Goal: Information Seeking & Learning: Check status

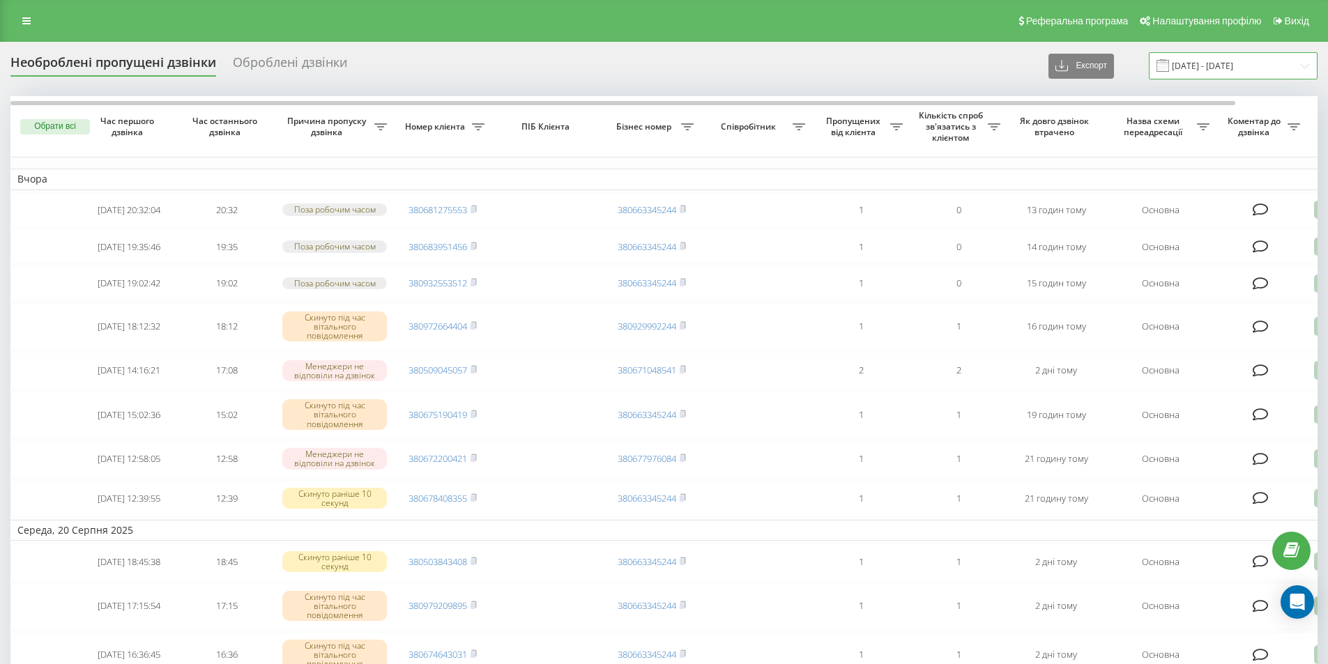
click at [1192, 73] on input "20.08.2025 - 21.08.2025" at bounding box center [1232, 65] width 169 height 27
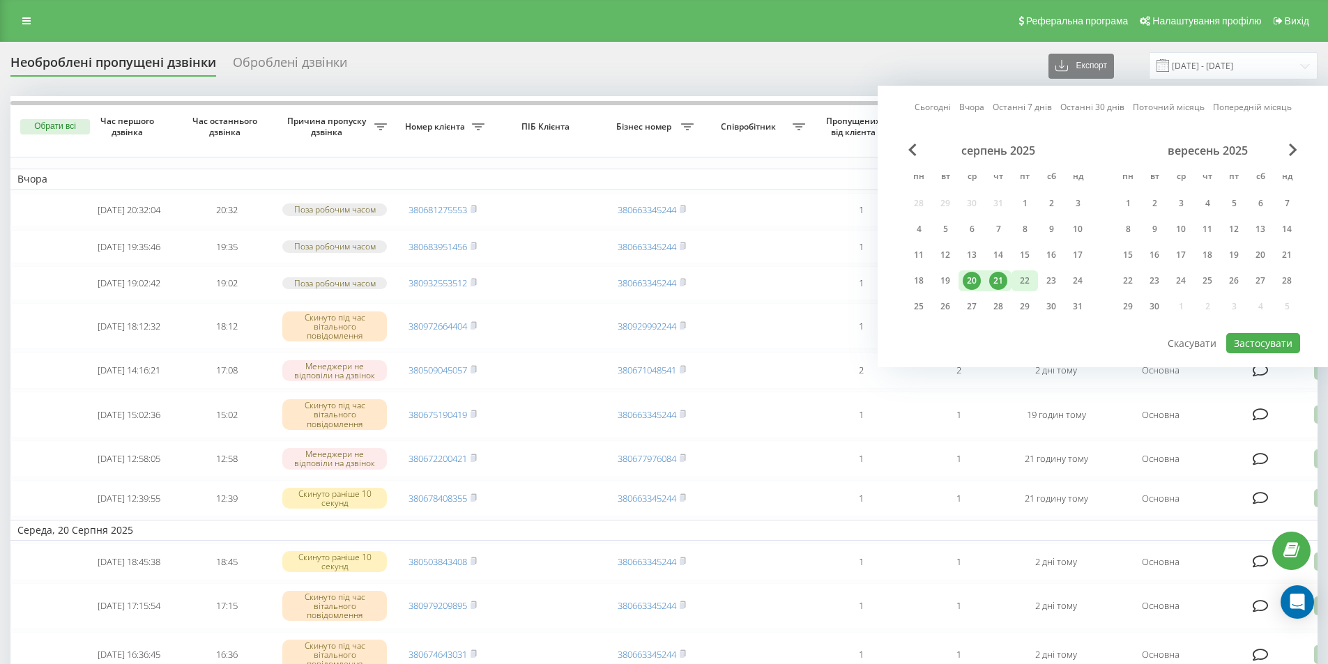
click at [1022, 281] on div "22" at bounding box center [1024, 281] width 18 height 18
click at [999, 281] on div "21" at bounding box center [998, 281] width 18 height 18
click at [1231, 341] on button "Застосувати" at bounding box center [1263, 343] width 74 height 20
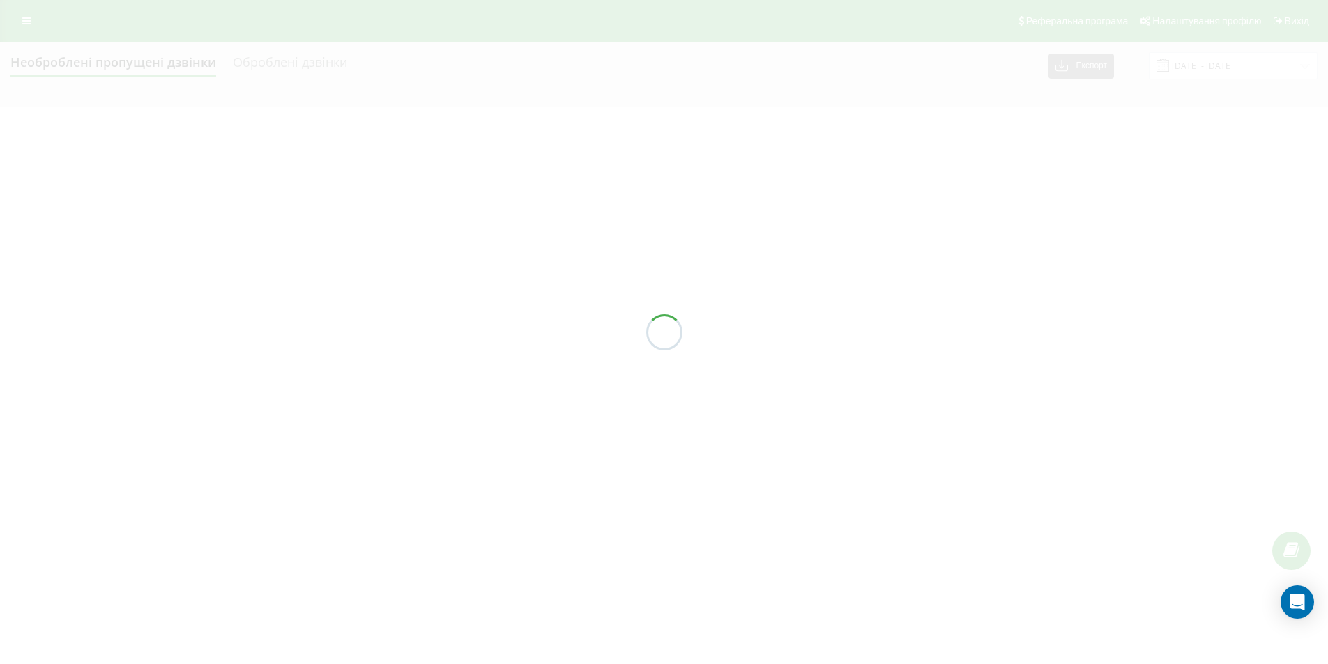
type input "[DATE] - [DATE]"
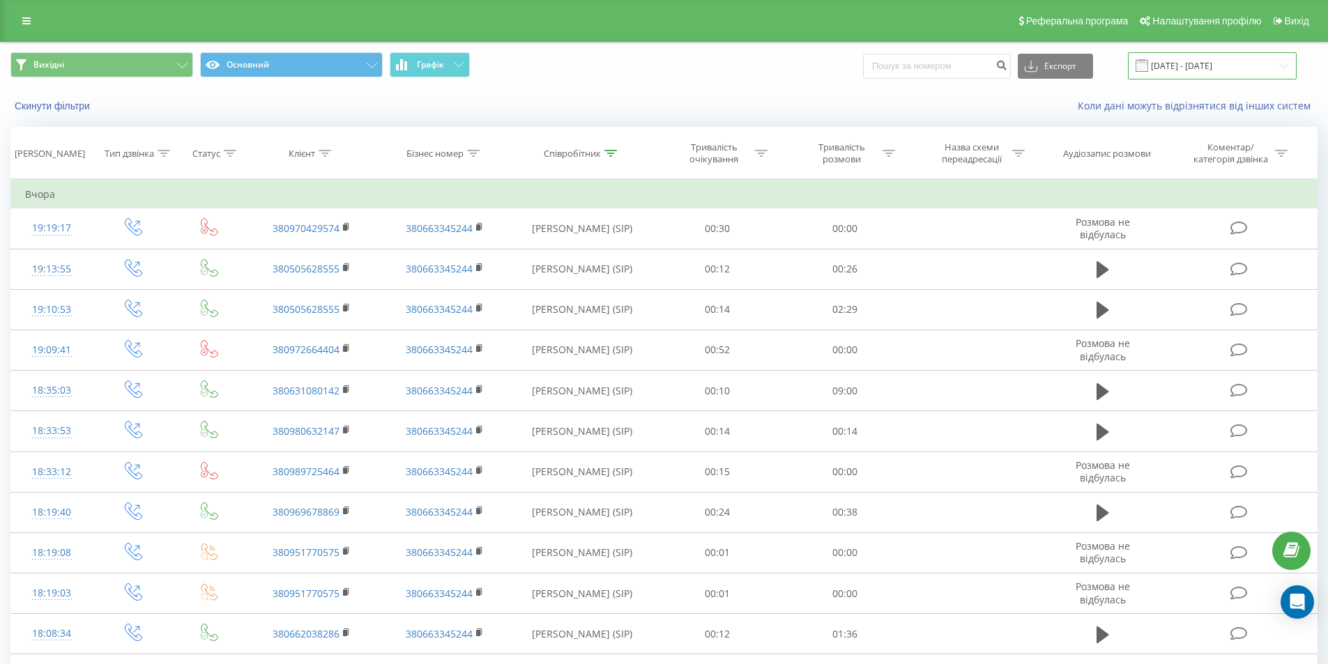
click at [1192, 69] on input "21.08.2025 - 21.08.2025" at bounding box center [1212, 65] width 169 height 27
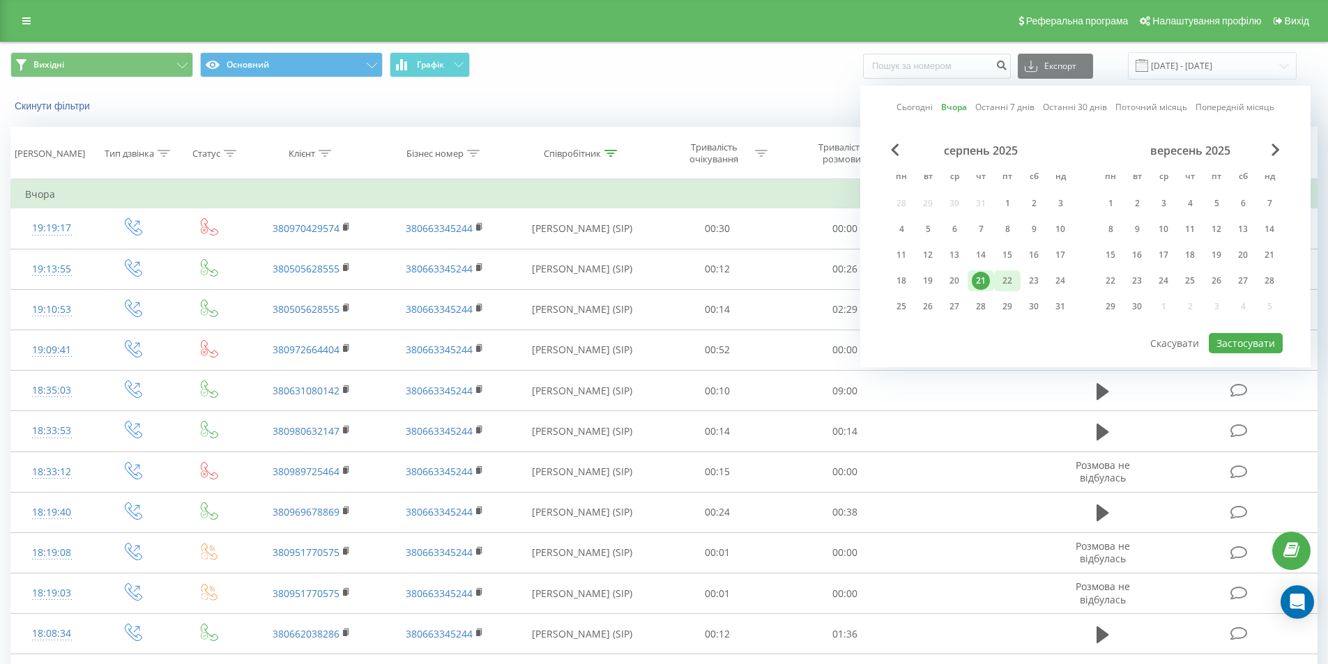
click at [1004, 286] on div "22" at bounding box center [1007, 281] width 18 height 18
click at [983, 281] on div "21" at bounding box center [980, 281] width 18 height 18
click at [1008, 281] on div "22" at bounding box center [1007, 281] width 18 height 18
drag, startPoint x: 1244, startPoint y: 342, endPoint x: 1216, endPoint y: 329, distance: 30.9
click at [1244, 343] on button "Застосувати" at bounding box center [1245, 343] width 74 height 20
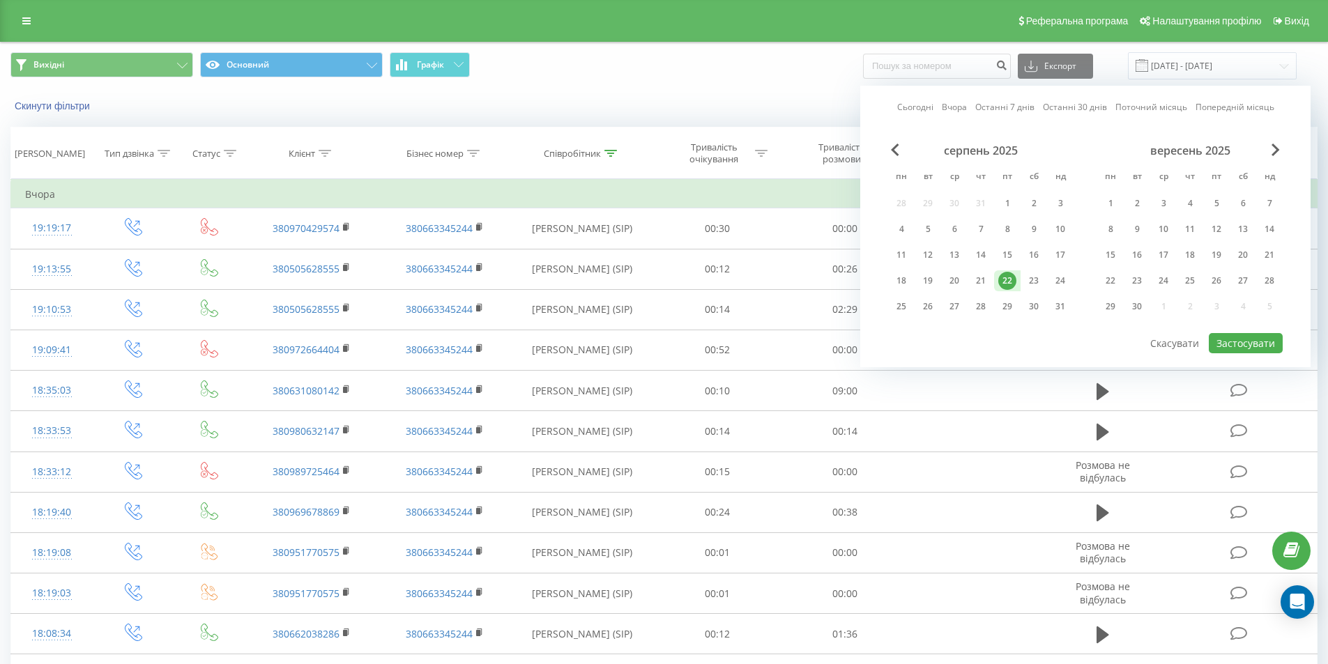
type input "[DATE] - [DATE]"
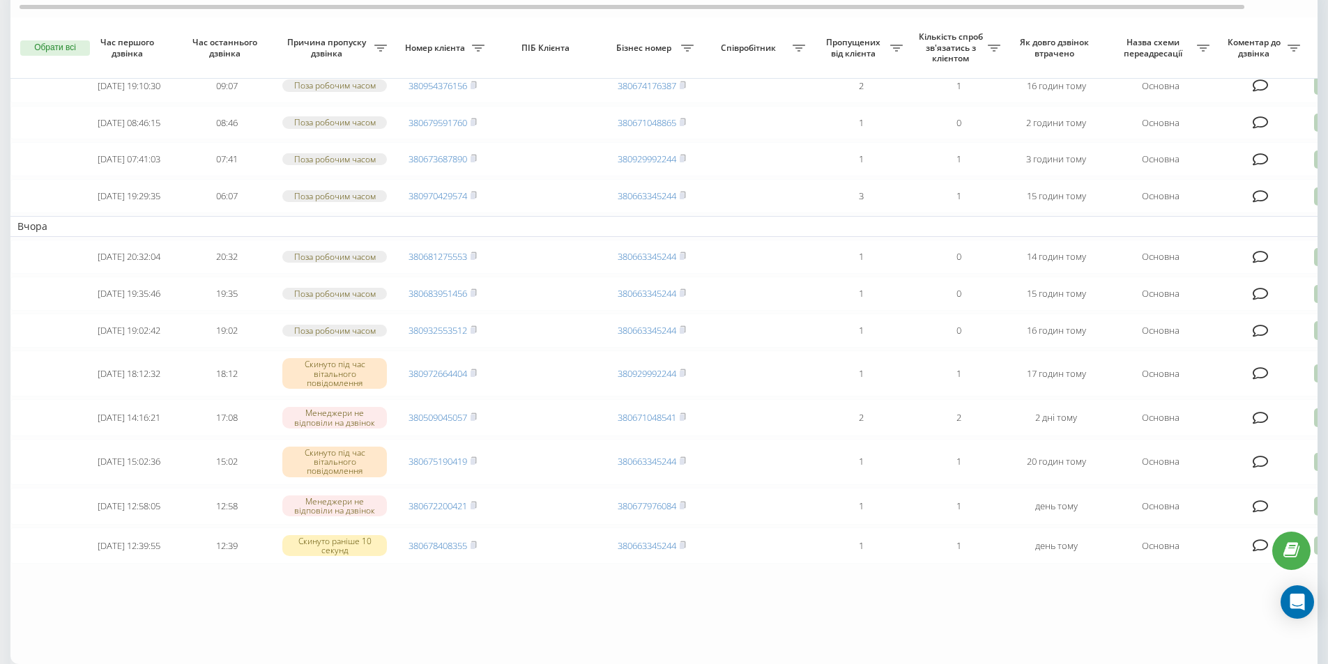
scroll to position [139, 0]
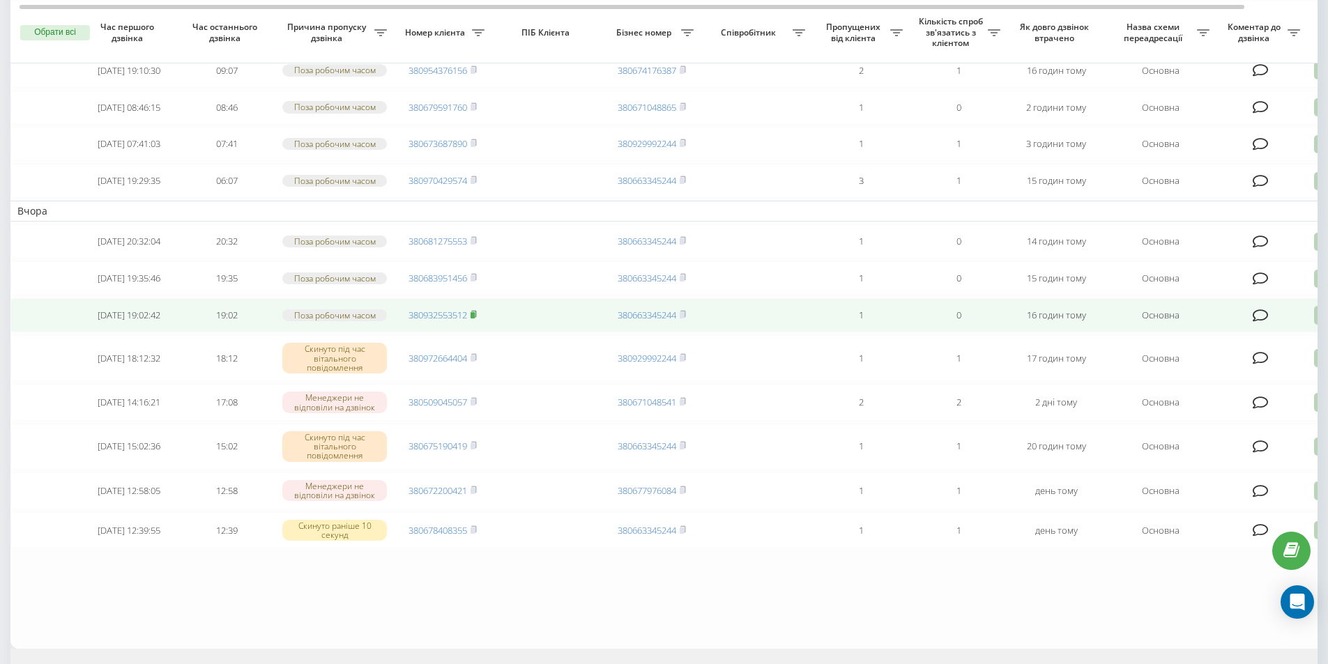
click at [475, 318] on rect at bounding box center [472, 315] width 4 height 6
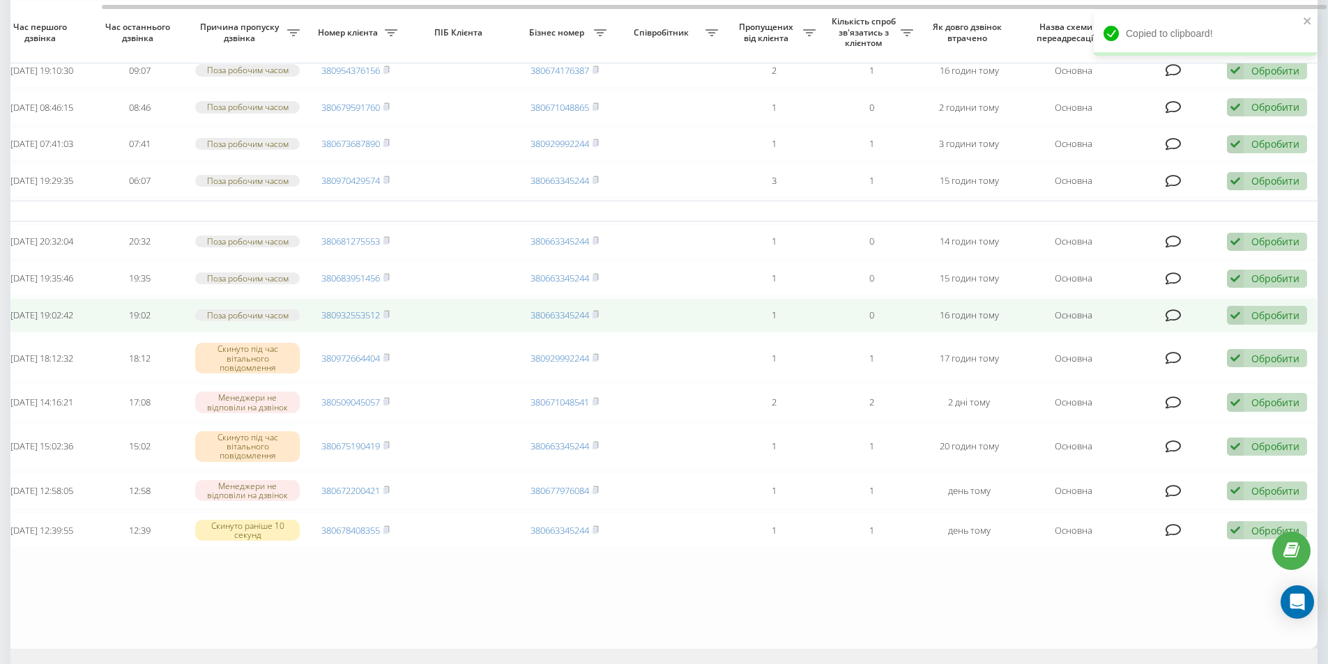
click at [1246, 325] on div "Обробити Не вдалося зв'язатися Зв'язався з клієнтом за допомогою іншого каналу …" at bounding box center [1266, 315] width 80 height 19
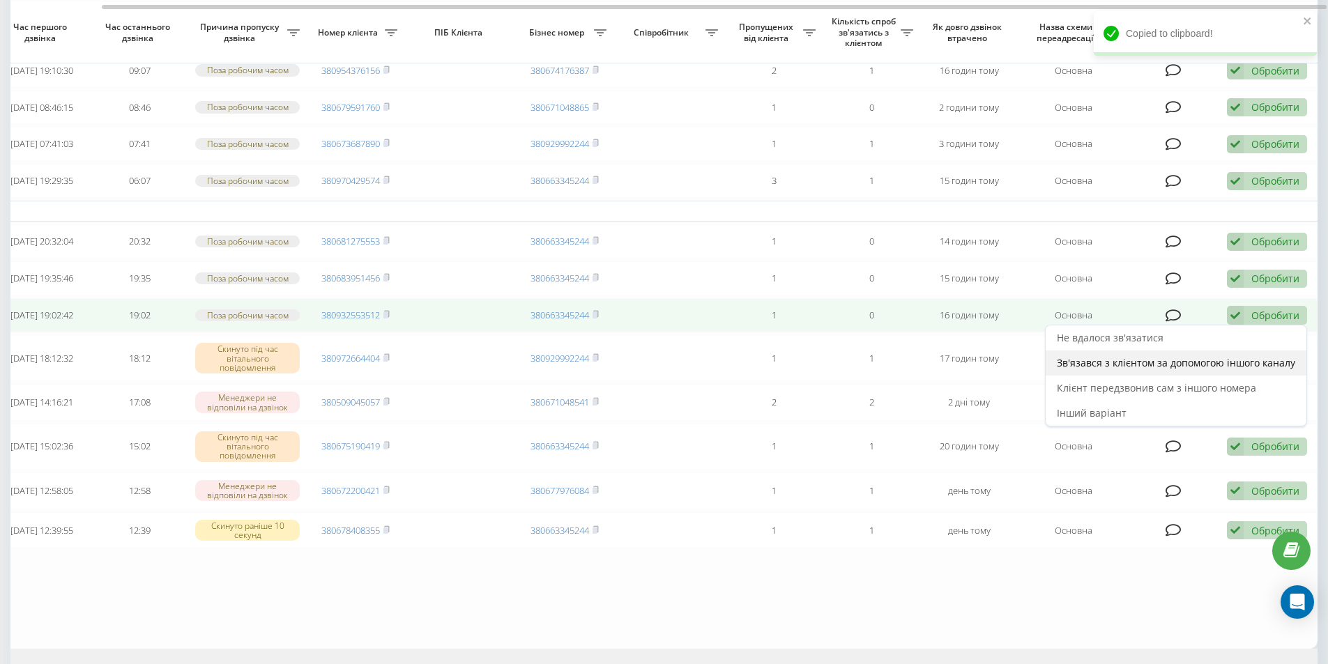
click at [1129, 369] on span "Зв'язався з клієнтом за допомогою іншого каналу" at bounding box center [1175, 362] width 238 height 13
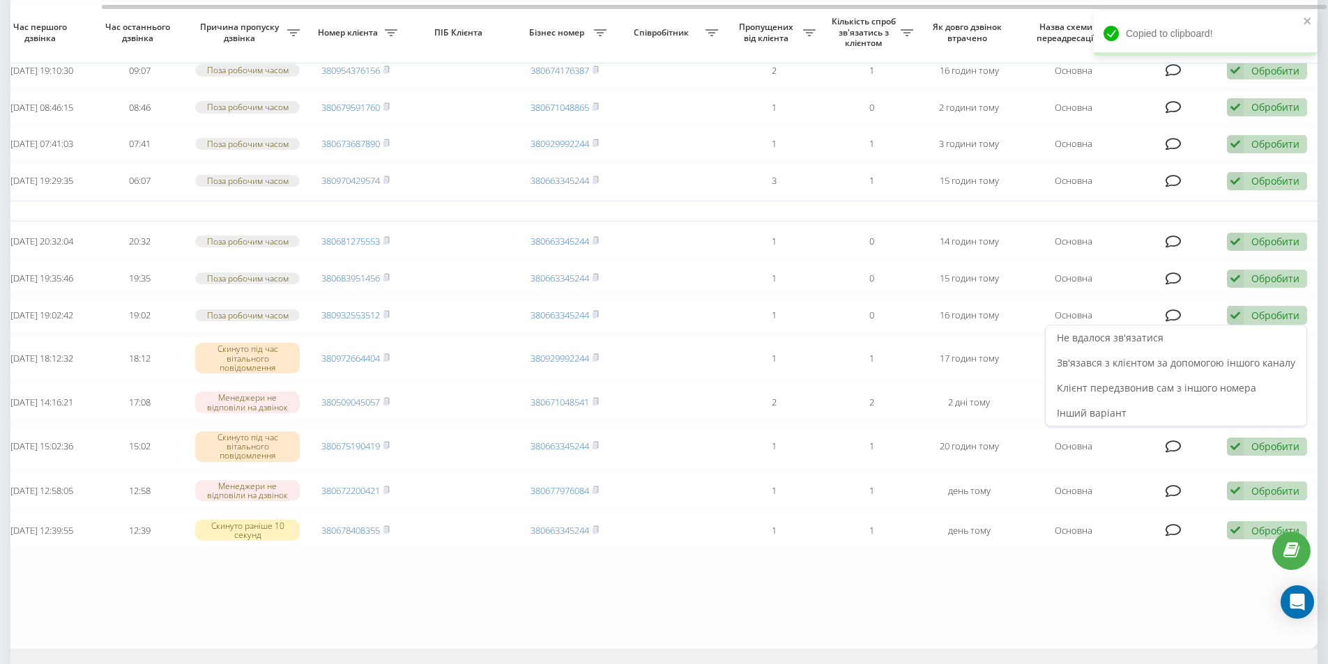
scroll to position [0, 0]
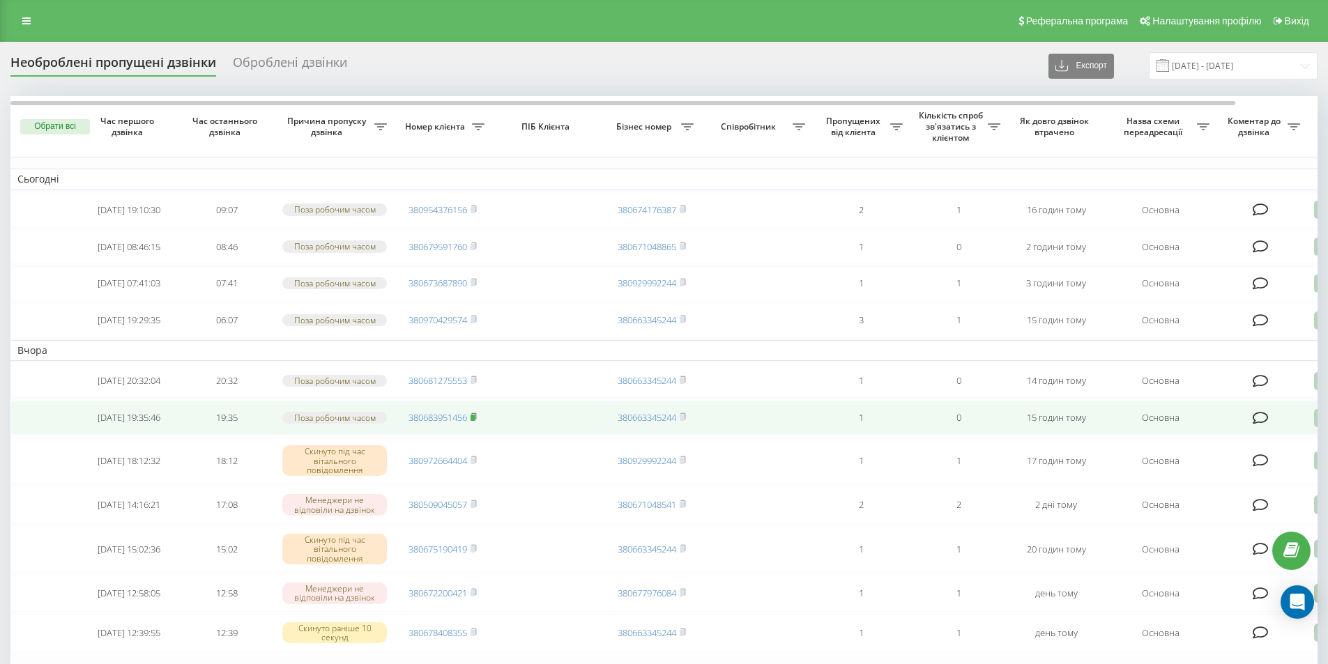
click at [476, 420] on icon at bounding box center [473, 416] width 5 height 6
click at [477, 421] on icon at bounding box center [473, 417] width 6 height 8
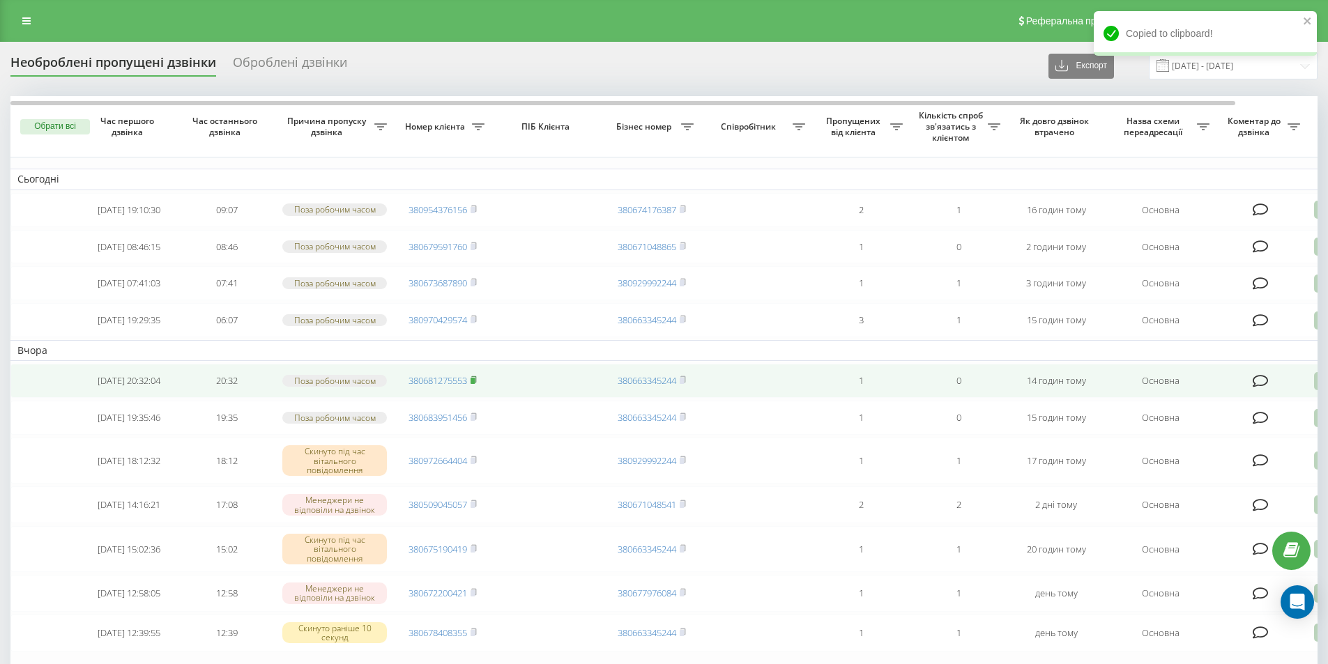
click at [475, 384] on rect at bounding box center [472, 381] width 4 height 6
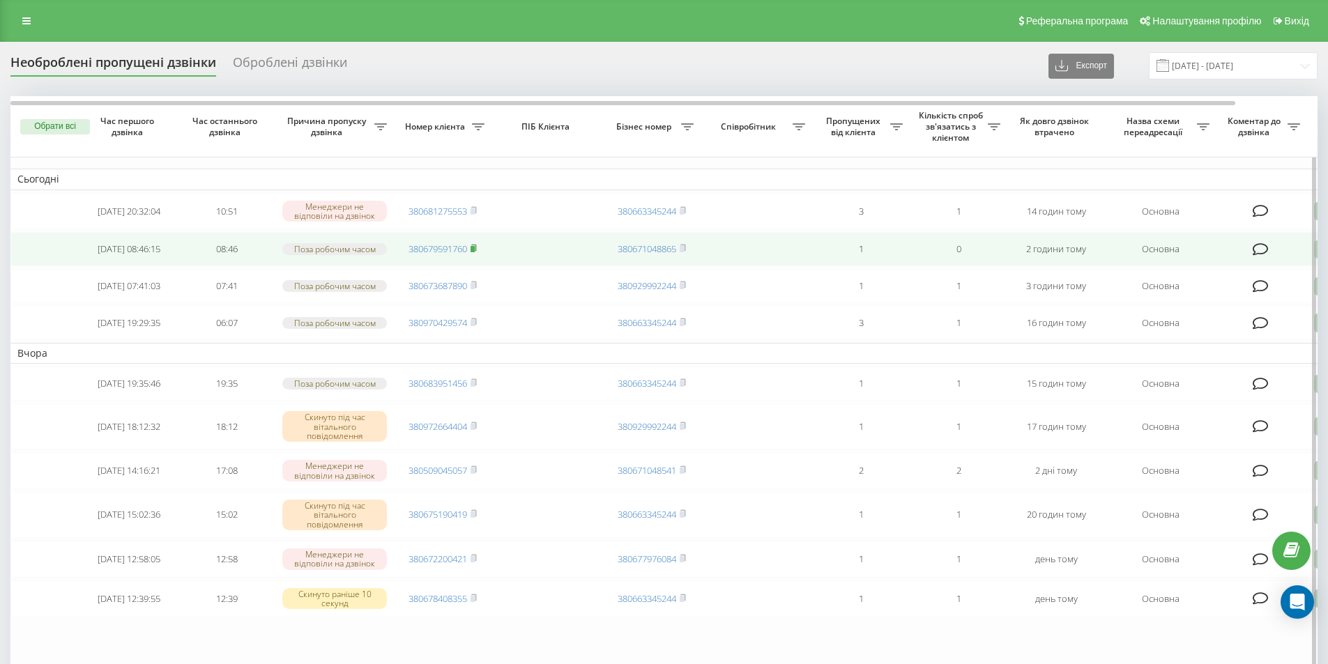
click at [475, 252] on rect at bounding box center [472, 249] width 4 height 6
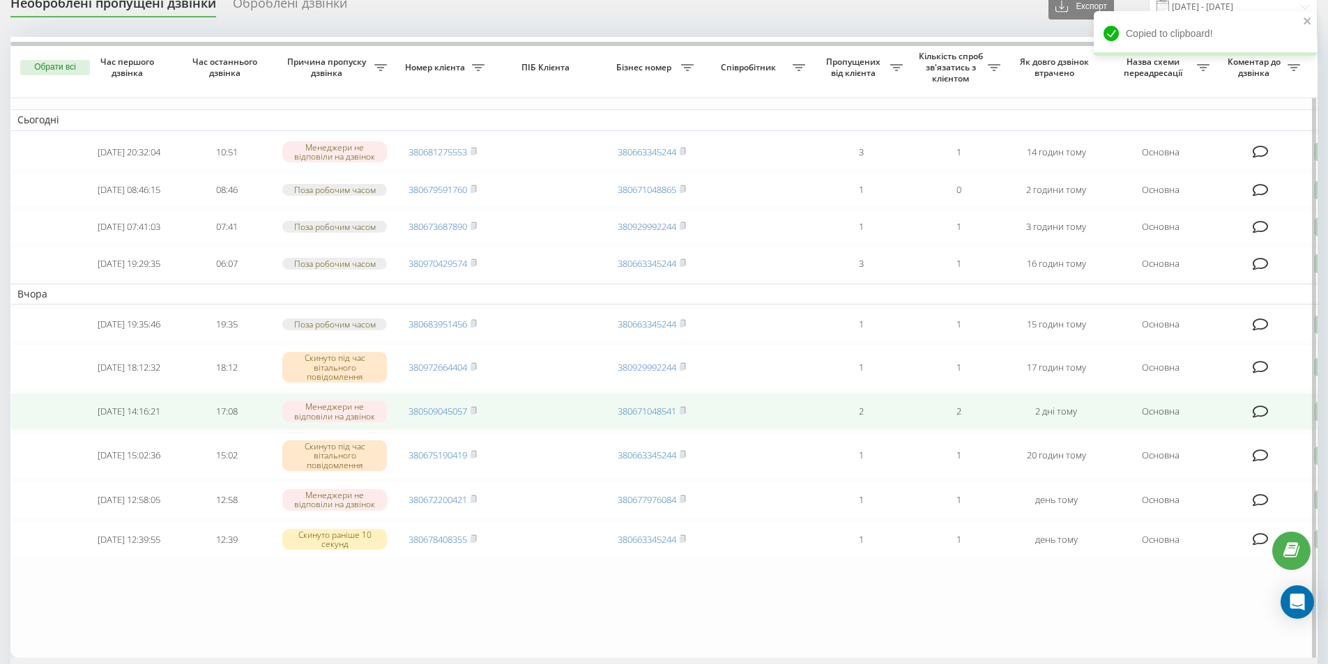
scroll to position [203, 0]
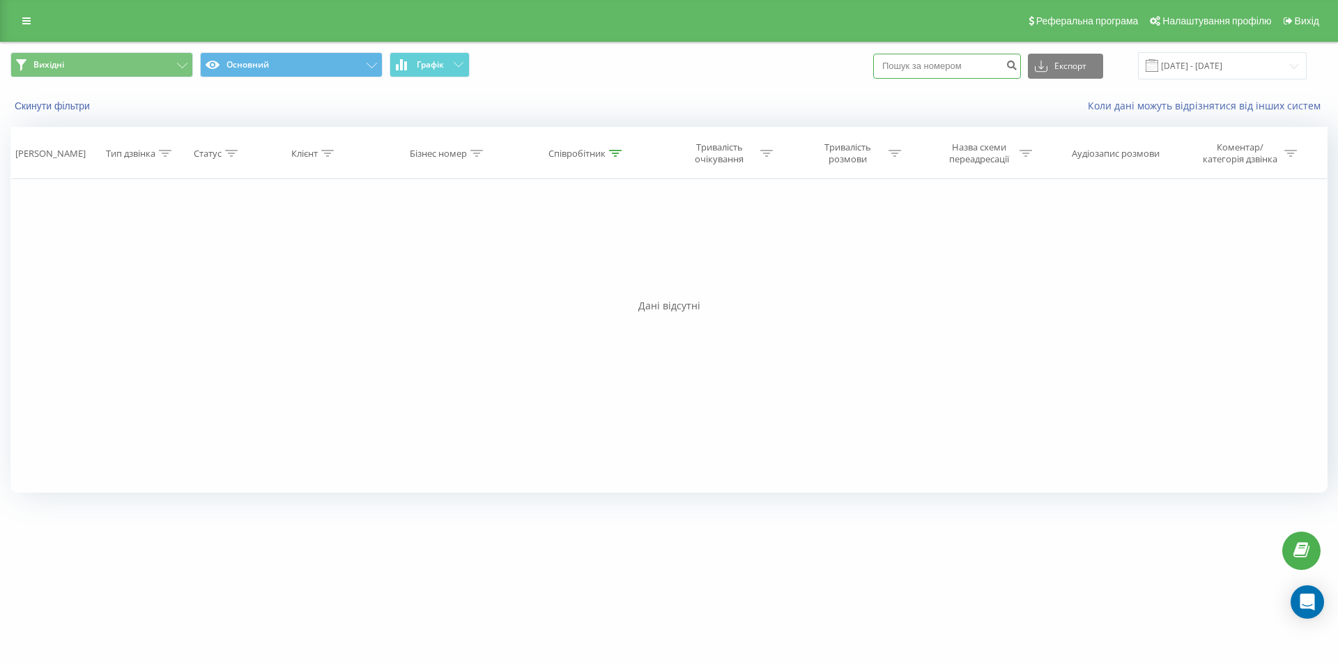
click at [969, 73] on input at bounding box center [947, 66] width 148 height 25
paste input "380637780575"
type input "380637780575"
click at [614, 152] on icon at bounding box center [615, 153] width 13 height 7
drag, startPoint x: 594, startPoint y: 254, endPoint x: 533, endPoint y: 259, distance: 61.5
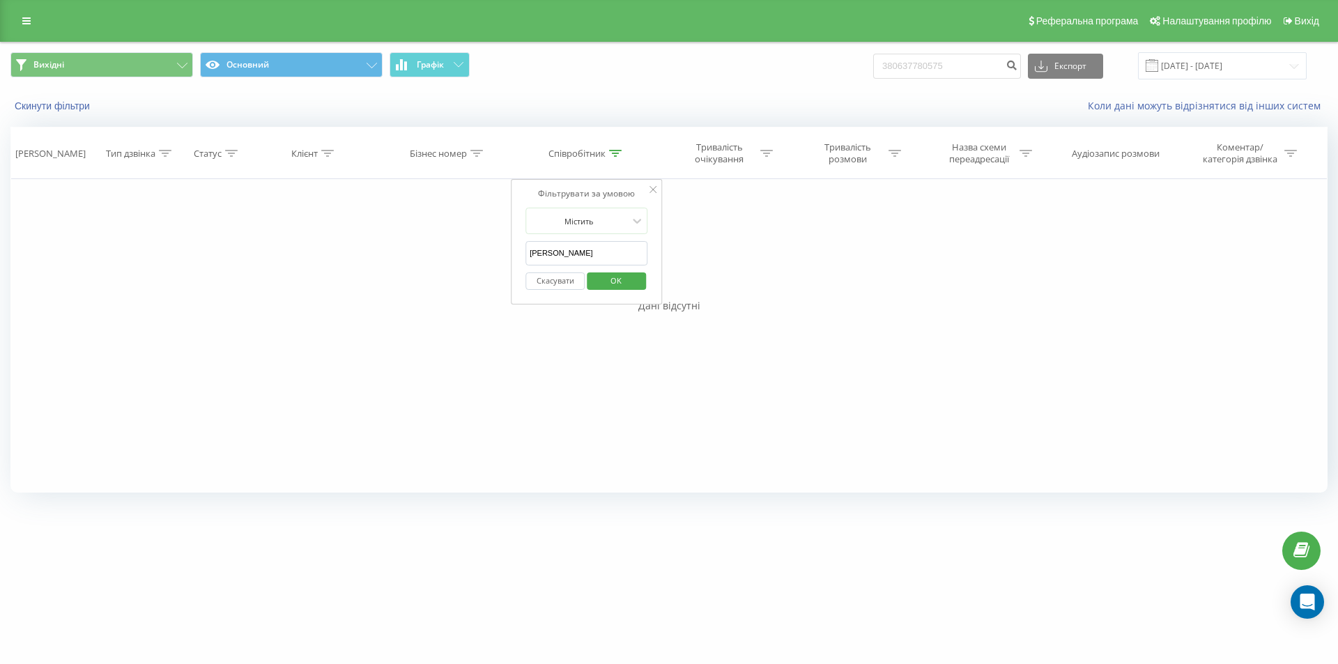
click at [516, 255] on div "Фільтрувати за умовою Містить Березовський Скасувати OK" at bounding box center [587, 241] width 152 height 125
click at [621, 284] on span "OK" at bounding box center [616, 281] width 39 height 22
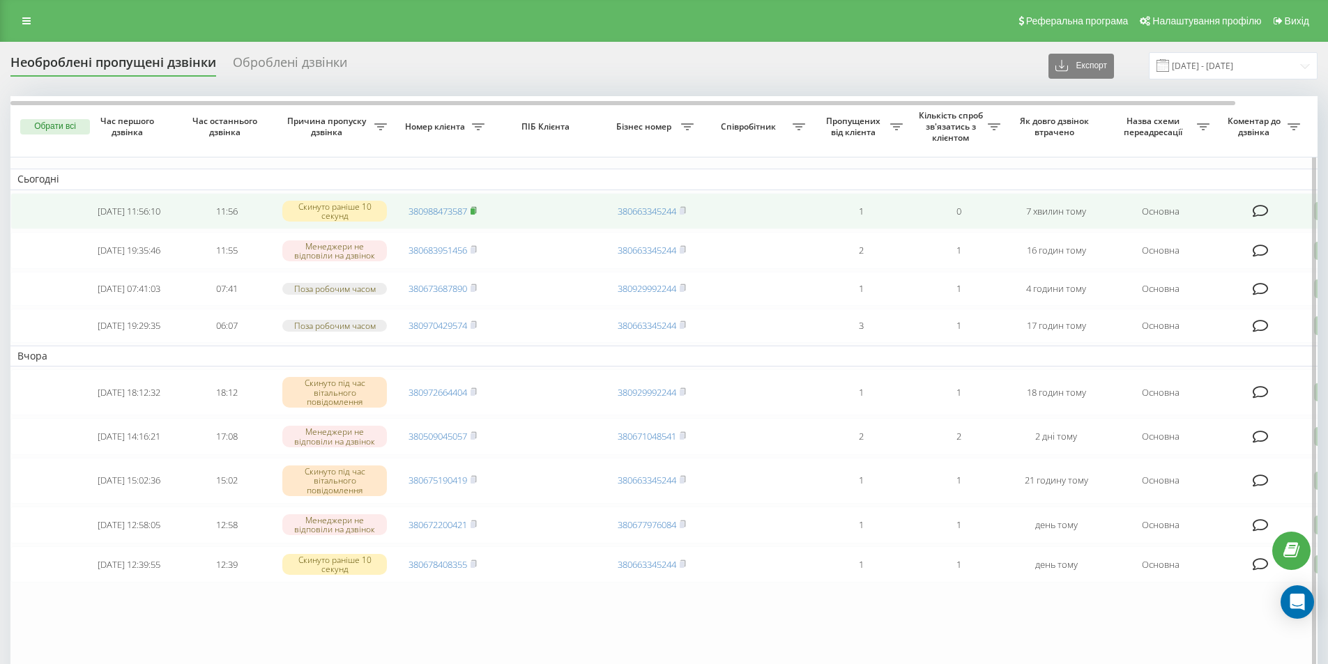
click at [475, 213] on rect at bounding box center [472, 211] width 4 height 6
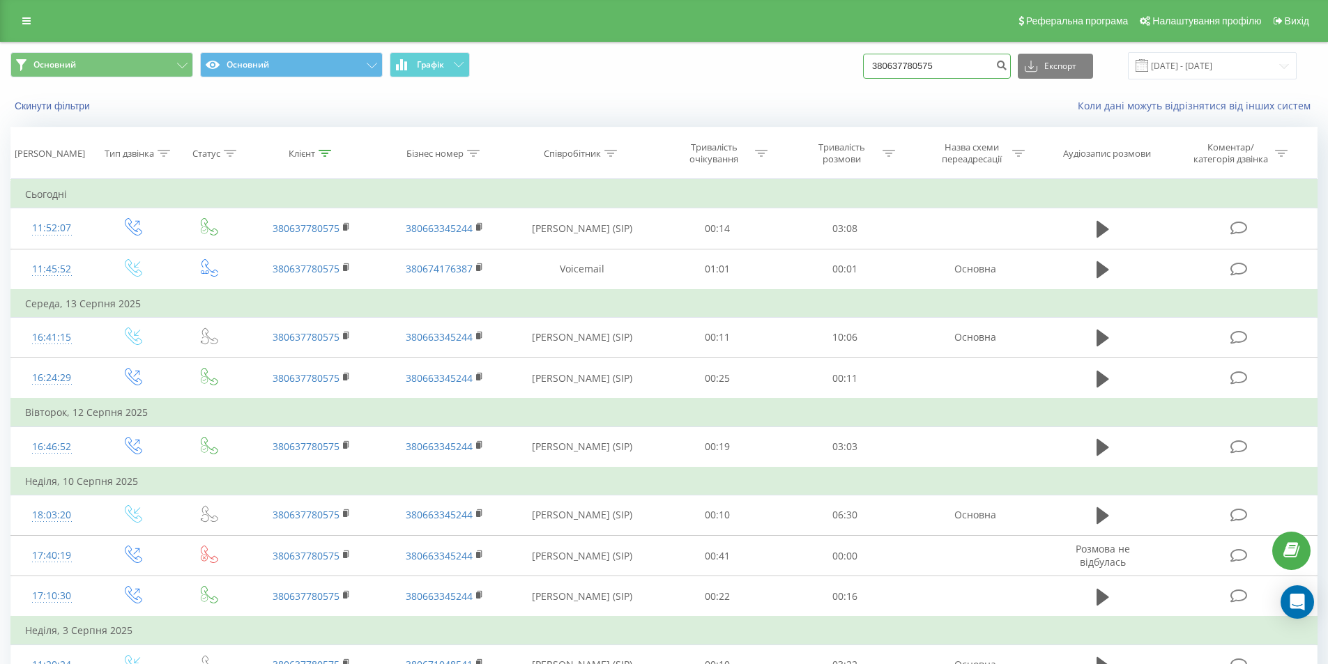
click at [938, 65] on input "380637780575" at bounding box center [937, 66] width 148 height 25
paste input "83951456"
type input "380683951456"
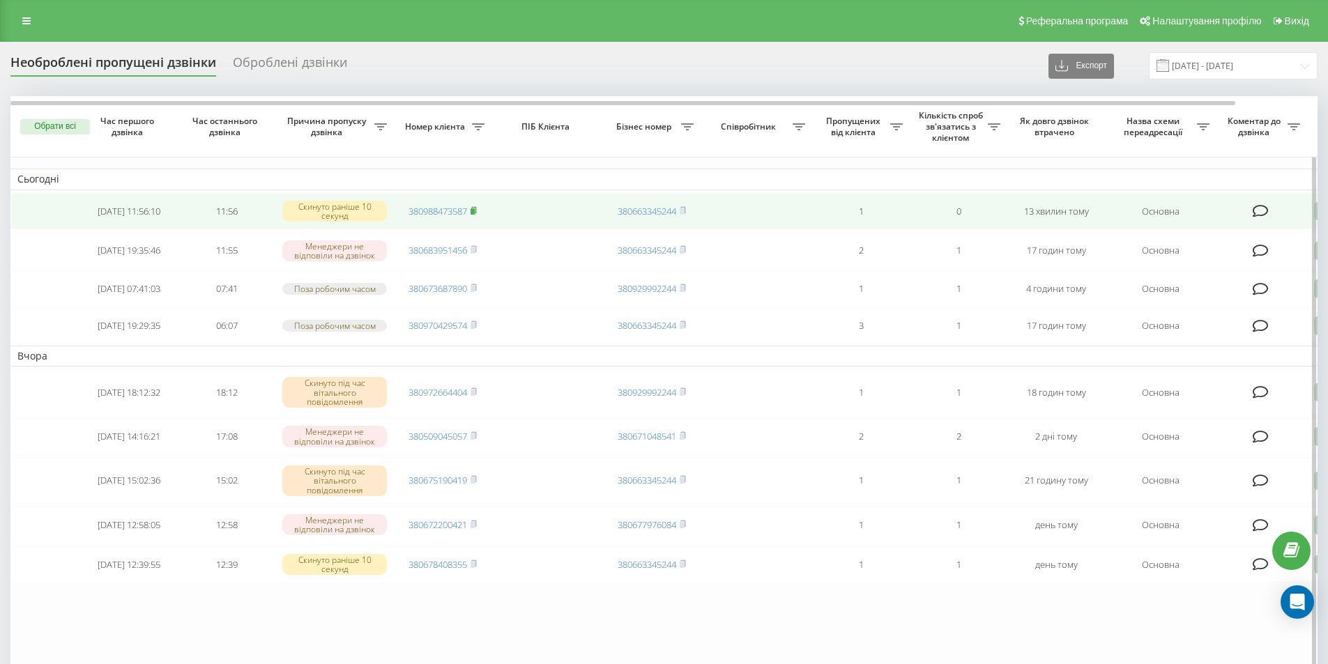
click at [474, 201] on td "380988473587" at bounding box center [443, 211] width 98 height 37
click at [475, 213] on rect at bounding box center [472, 211] width 4 height 6
click at [475, 210] on rect at bounding box center [472, 211] width 4 height 6
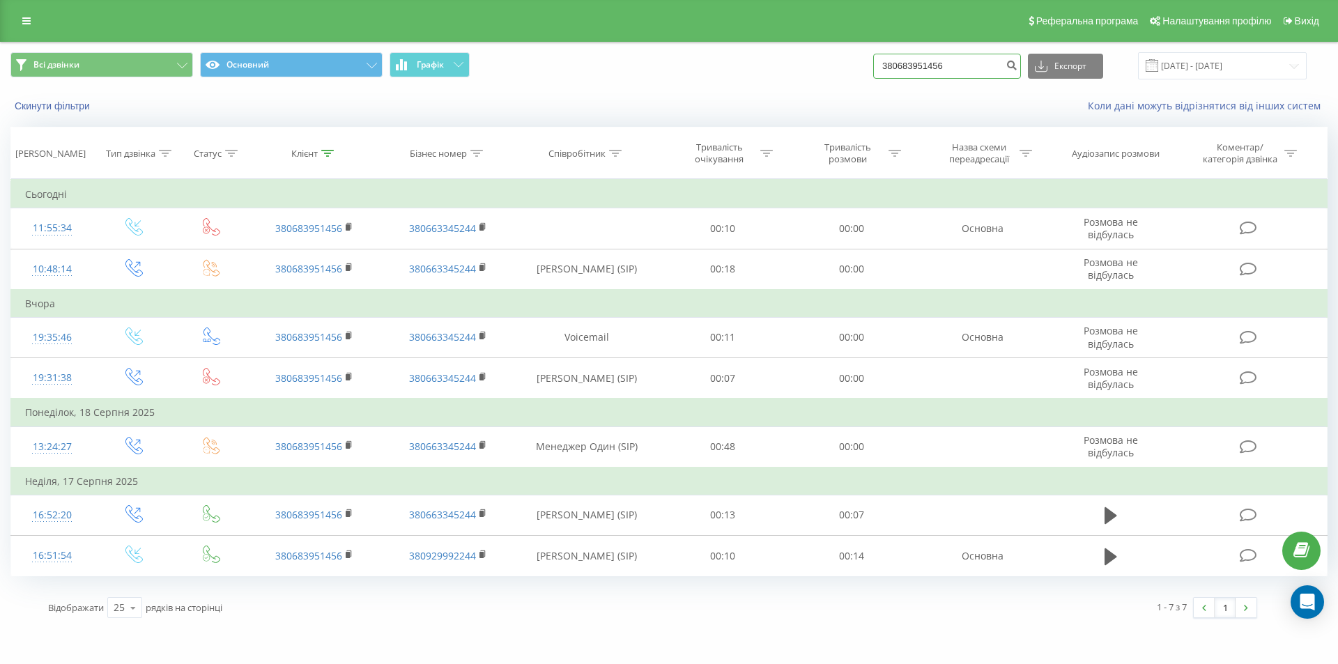
click at [966, 69] on input "380683951456" at bounding box center [947, 66] width 148 height 25
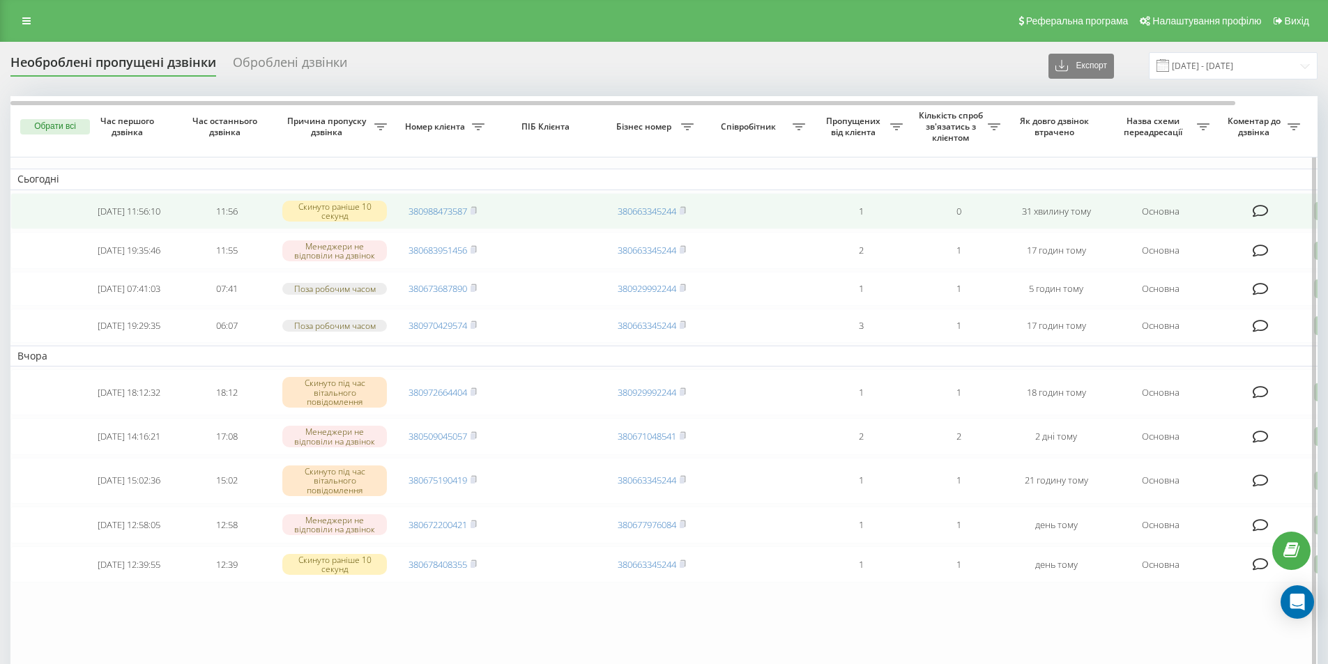
click at [480, 211] on td "380988473587" at bounding box center [443, 211] width 98 height 37
click at [471, 213] on span "380988473587" at bounding box center [442, 211] width 68 height 13
click at [475, 213] on rect at bounding box center [472, 211] width 4 height 6
click at [477, 212] on icon at bounding box center [473, 210] width 6 height 8
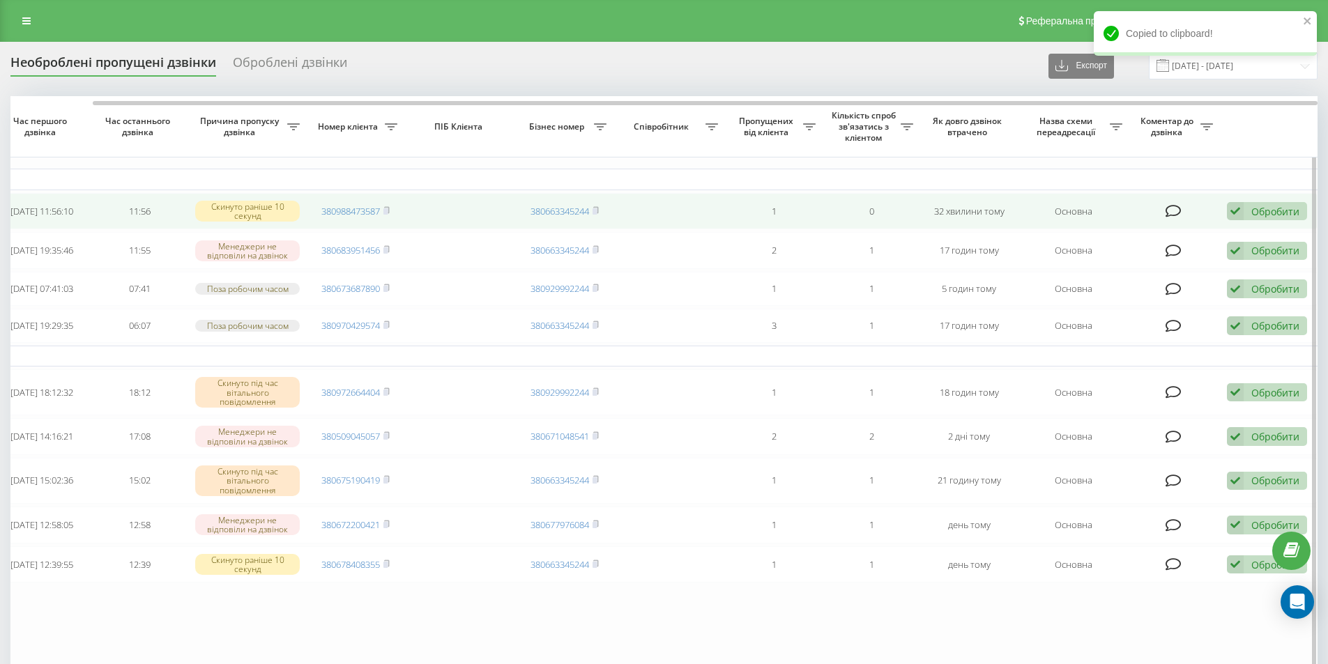
click at [1244, 212] on div "Обробити Не вдалося зв'язатися Зв'язався з клієнтом за допомогою іншого каналу …" at bounding box center [1266, 211] width 80 height 19
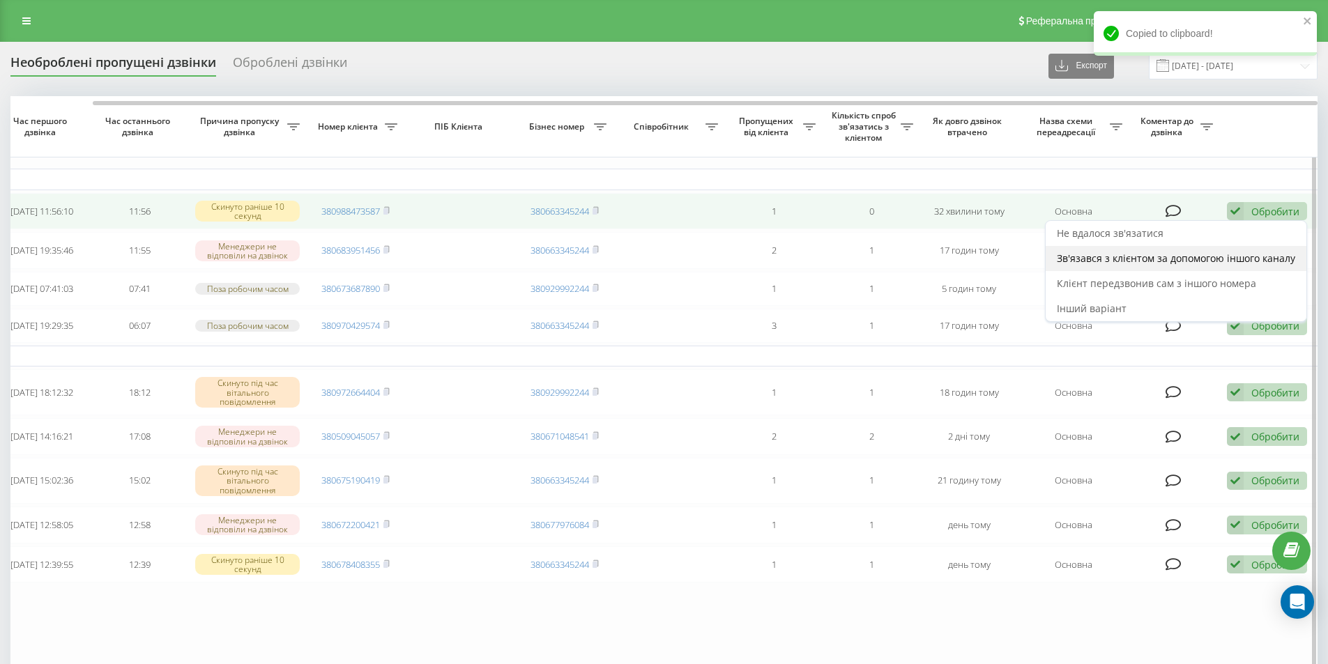
click at [1128, 263] on span "Зв'язався з клієнтом за допомогою іншого каналу" at bounding box center [1175, 258] width 238 height 13
